Goal: Information Seeking & Learning: Learn about a topic

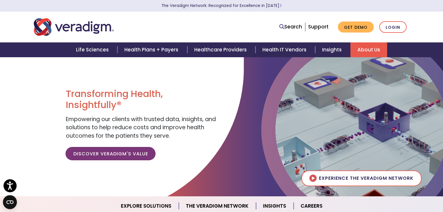
click at [359, 47] on link "About Us" at bounding box center [368, 49] width 37 height 15
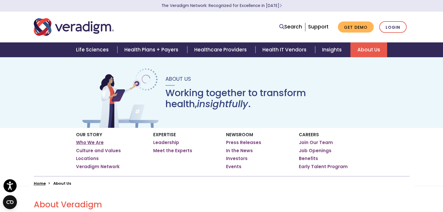
click at [93, 142] on link "Who We Are" at bounding box center [90, 143] width 28 height 6
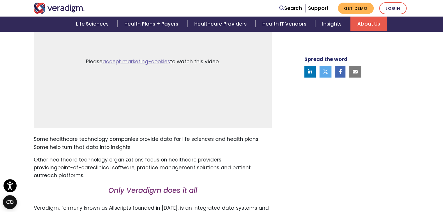
scroll to position [175, 0]
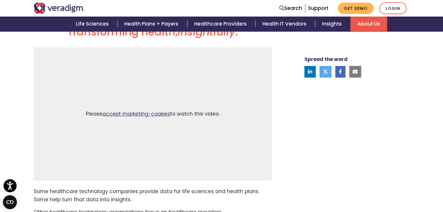
click at [155, 115] on link "accept marketing-cookies" at bounding box center [136, 114] width 68 height 7
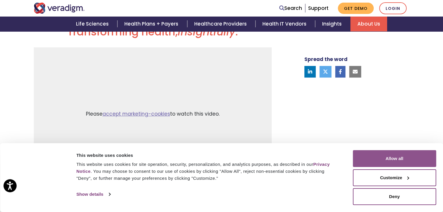
click at [403, 162] on button "Allow all" at bounding box center [394, 158] width 83 height 17
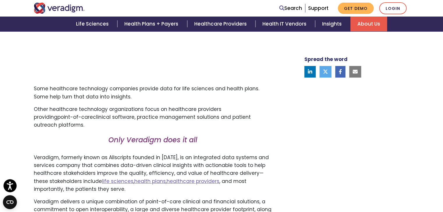
scroll to position [320, 0]
